Goal: Task Accomplishment & Management: Use online tool/utility

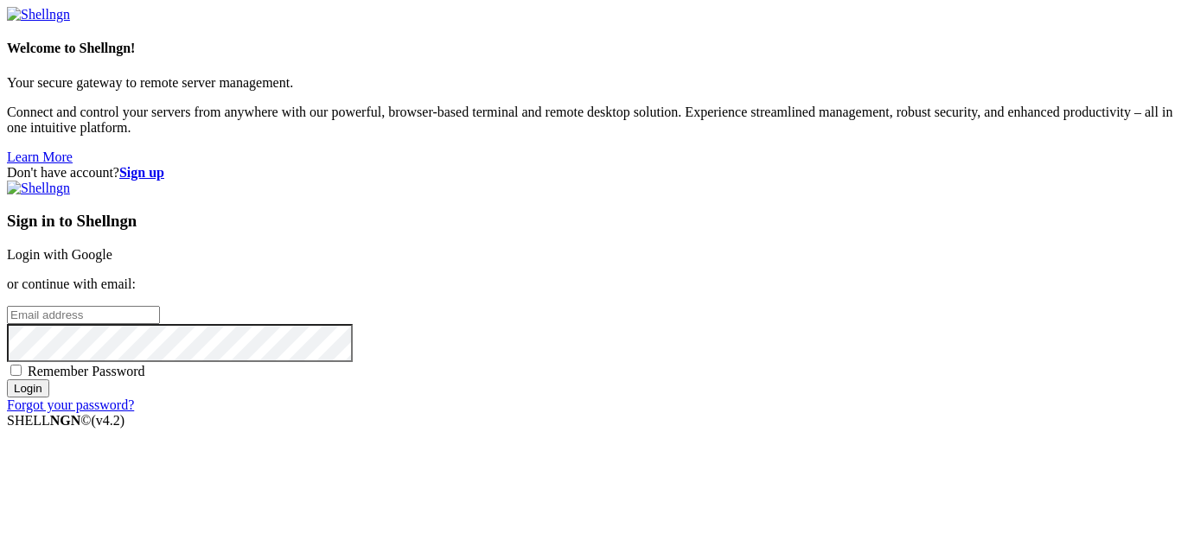
click at [112, 247] on link "Login with Google" at bounding box center [59, 254] width 105 height 15
click at [160, 306] on input "email" at bounding box center [83, 315] width 153 height 18
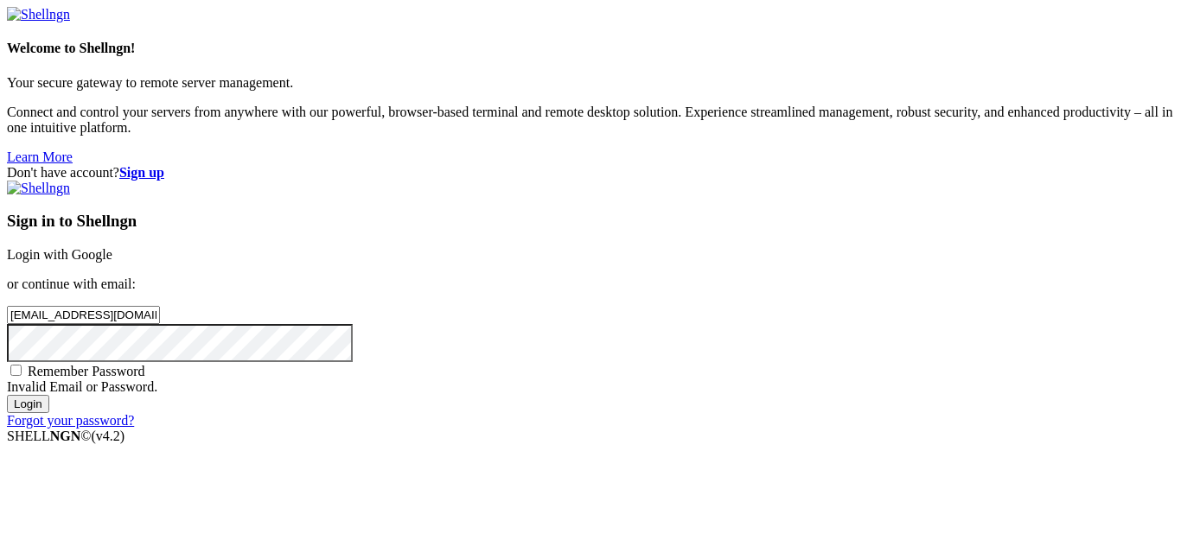
type input "[EMAIL_ADDRESS][DOMAIN_NAME]"
click at [145, 364] on span "Remember Password" at bounding box center [87, 371] width 118 height 15
click at [22, 365] on input "Remember Password" at bounding box center [15, 370] width 11 height 11
checkbox input "true"
click at [49, 413] on input "Login" at bounding box center [28, 404] width 42 height 18
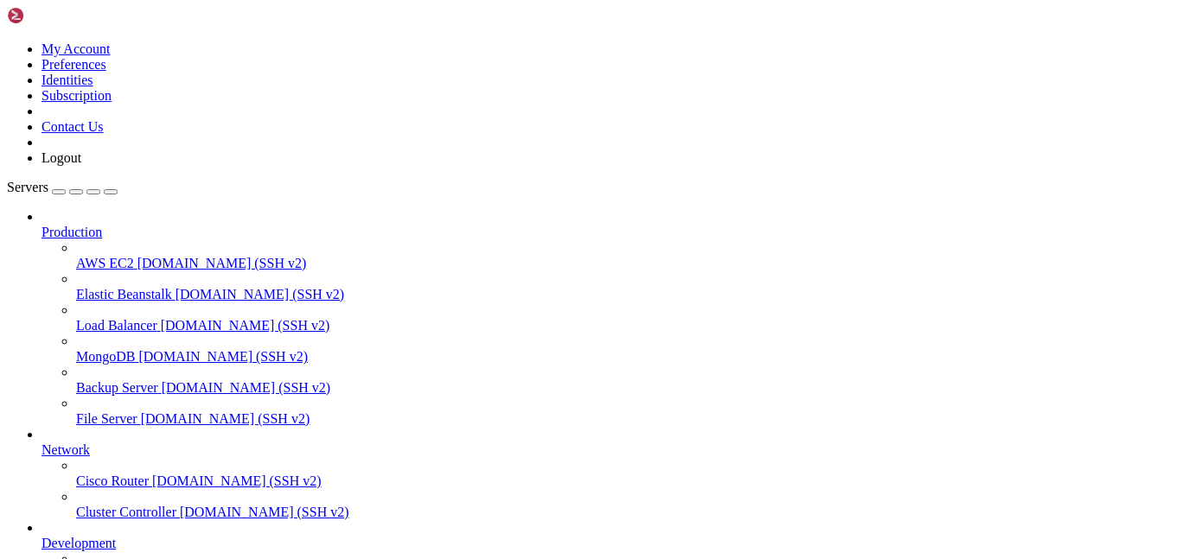
click at [66, 189] on button "button" at bounding box center [59, 191] width 14 height 5
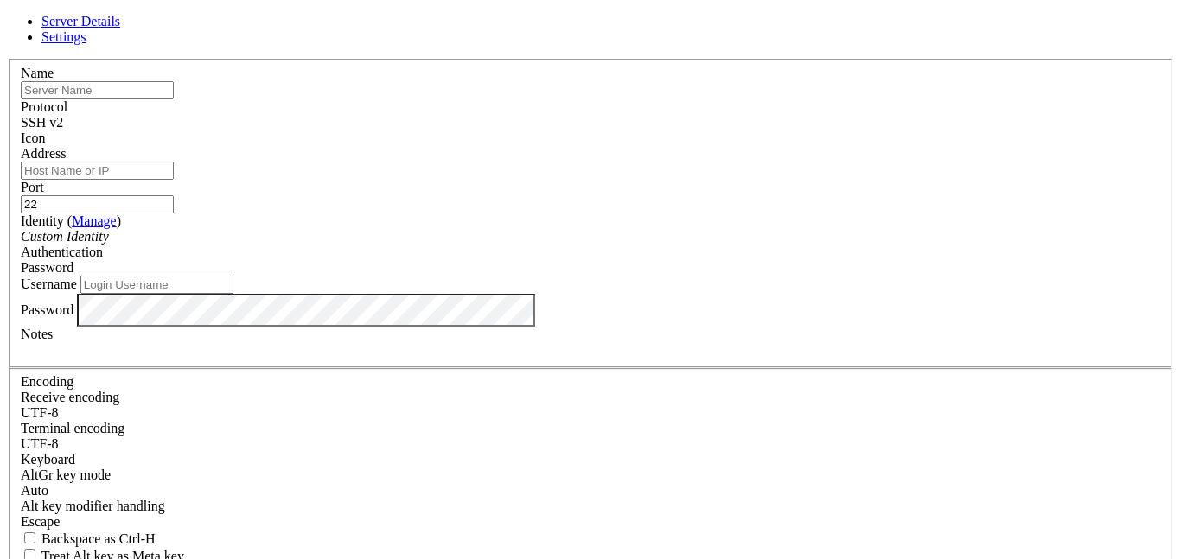
click at [724, 123] on div "SSH v2" at bounding box center [590, 123] width 1139 height 16
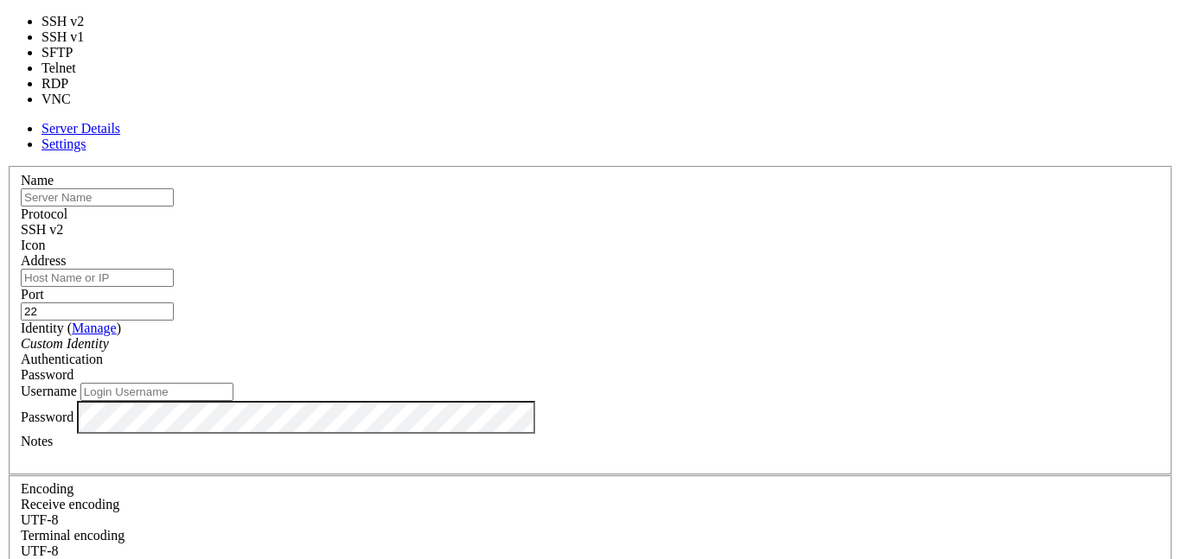
click at [724, 222] on div "SSH v2" at bounding box center [590, 230] width 1139 height 16
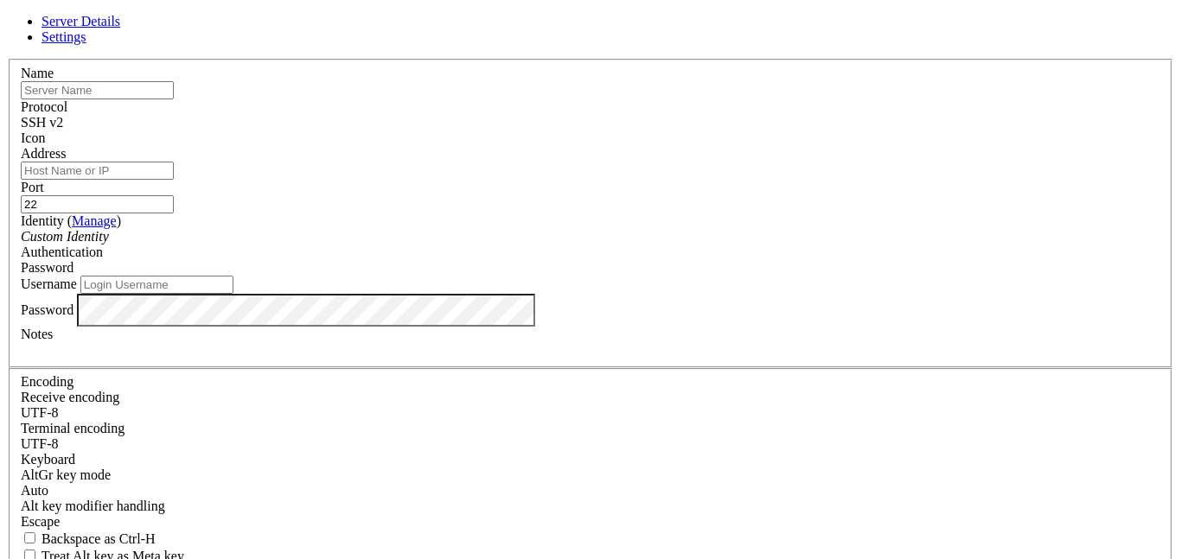
click at [280, 255] on div "Server Details Settings Name Protocol SSH v2 Icon" at bounding box center [590, 371] width 1167 height 714
click at [233, 219] on div "Server Details Settings Name Protocol SSH v2 Icon" at bounding box center [590, 371] width 1167 height 714
click at [86, 44] on link "Settings" at bounding box center [63, 36] width 45 height 15
click at [120, 29] on span "Server Details" at bounding box center [80, 21] width 79 height 15
click at [309, 146] on div "Server Details Settings Name Protocol SSH v2 Icon" at bounding box center [590, 371] width 1167 height 714
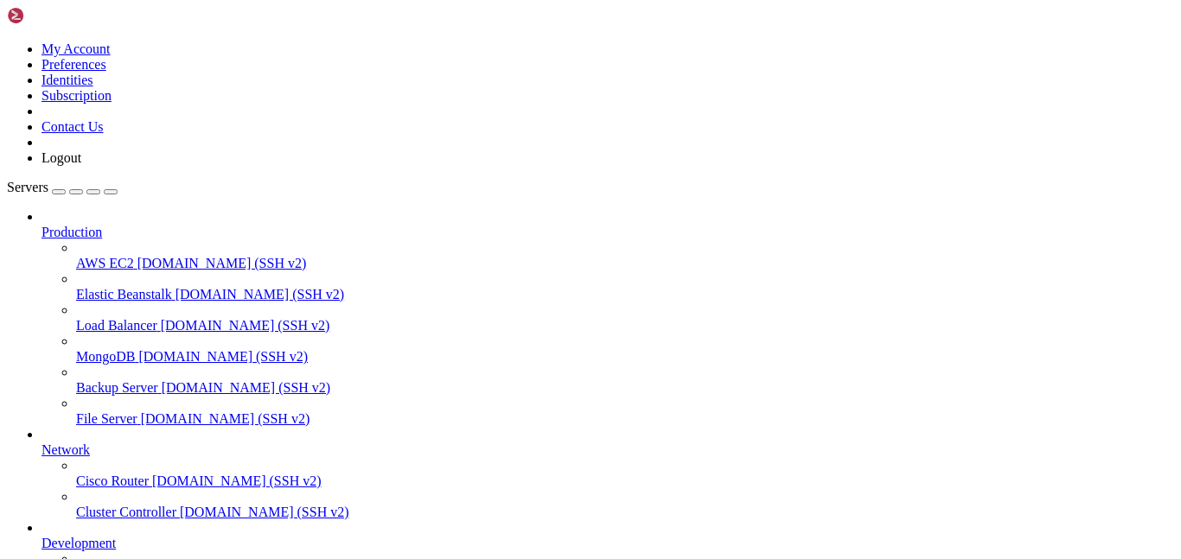
click at [137, 256] on span "[DOMAIN_NAME] (SSH v2)" at bounding box center [221, 263] width 169 height 15
click at [76, 256] on span "AWS EC2" at bounding box center [105, 263] width 58 height 15
